Goal: Information Seeking & Learning: Learn about a topic

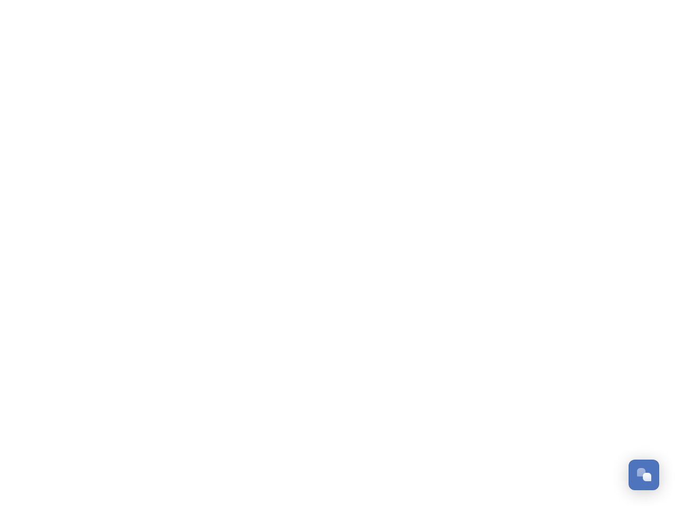
click at [644, 475] on div "Open Chat" at bounding box center [647, 477] width 8 height 8
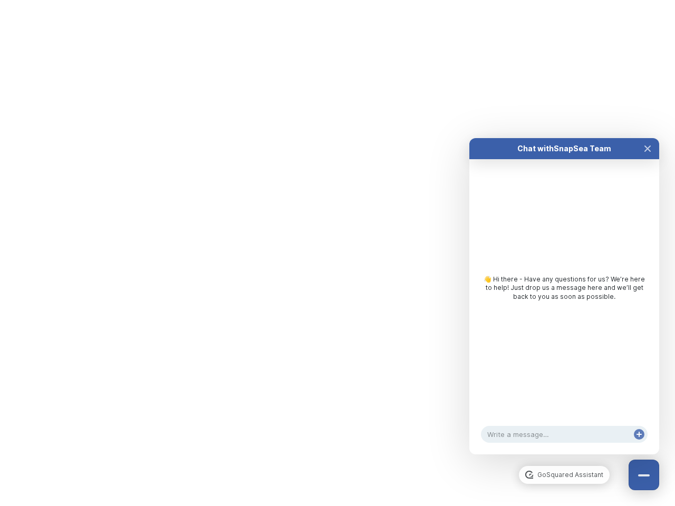
click at [648, 358] on div "👋 Hi there - Have any questions for us? We’re here to help! Just drop us a mess…" at bounding box center [565, 290] width 190 height 263
click at [565, 0] on html "/p/collection/tempest/tourism-academy-2025 Dismiss GoSquared Assistant Chat wit…" at bounding box center [337, 0] width 675 height 0
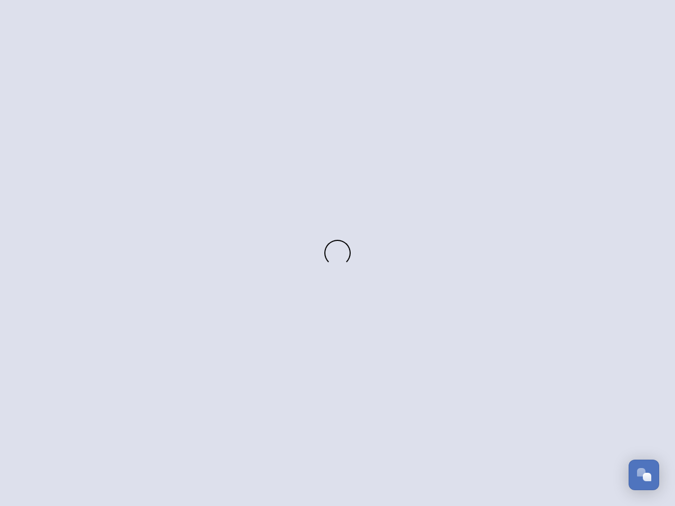
click at [644, 475] on div "Open Chat" at bounding box center [647, 477] width 8 height 8
click at [648, 358] on div at bounding box center [337, 253] width 675 height 506
click at [565, 455] on div "Chat with SnapSea Team GoSquared Assistant 👋 Hi there - Have any questions for …" at bounding box center [565, 307] width 190 height 317
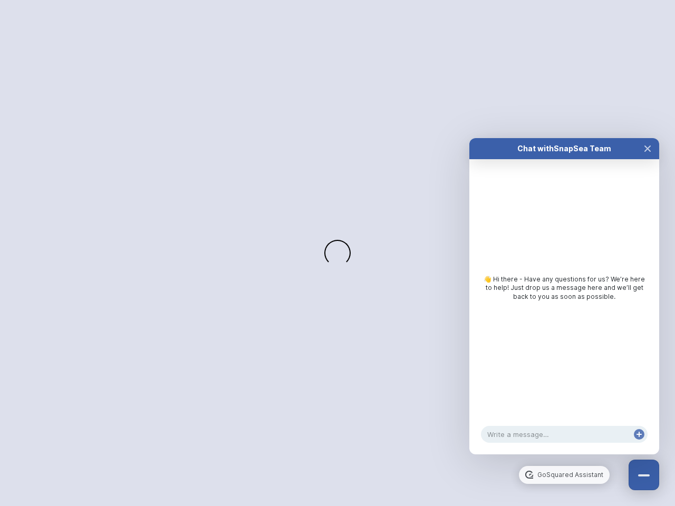
click at [565, 307] on div "👋 Hi there - Have any questions for us? We’re here to help! Just drop us a mess…" at bounding box center [565, 290] width 190 height 263
click at [648, 159] on div "👋 Hi there - Have any questions for us? We’re here to help! Just drop us a mess…" at bounding box center [565, 290] width 190 height 263
click at [639, 445] on div "Chat with SnapSea Team GoSquared Assistant 👋 Hi there - Have any questions for …" at bounding box center [565, 296] width 190 height 317
click at [338, 253] on span at bounding box center [337, 253] width 26 height 26
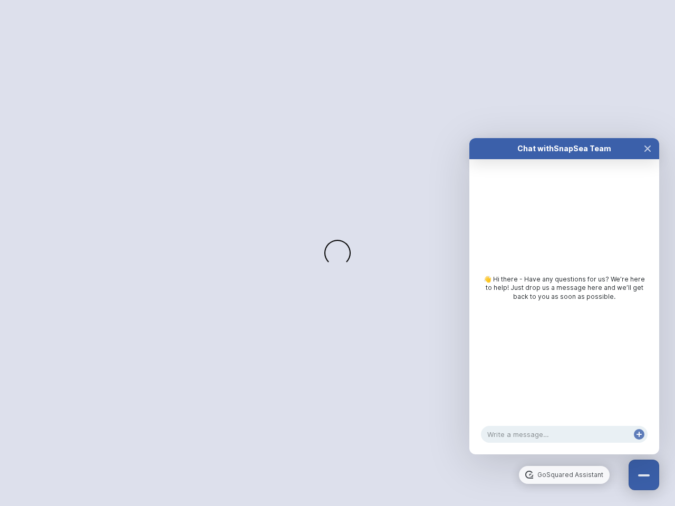
click at [330, 256] on span at bounding box center [337, 253] width 26 height 26
